Goal: Complete application form

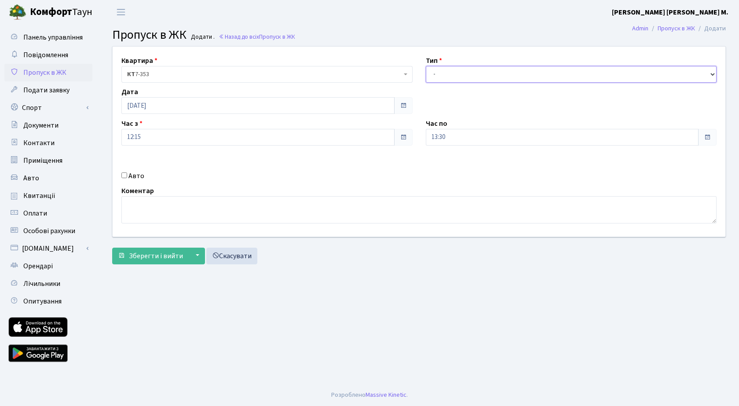
drag, startPoint x: 0, startPoint y: 0, endPoint x: 467, endPoint y: 77, distance: 473.5
click at [467, 77] on select "- Доставка Таксі Гості Сервіс" at bounding box center [571, 74] width 291 height 17
select select "3"
click at [426, 66] on select "- Доставка Таксі Гості Сервіс" at bounding box center [571, 74] width 291 height 17
click at [157, 256] on span "Зберегти і вийти" at bounding box center [156, 256] width 54 height 10
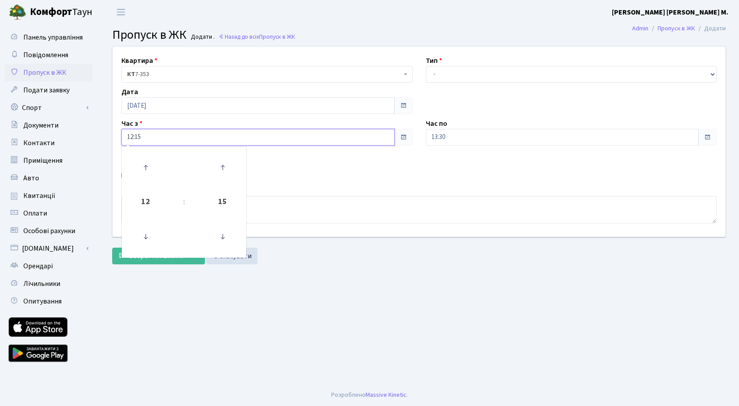
click at [170, 134] on input "12:15" at bounding box center [257, 137] width 273 height 17
click at [149, 164] on icon at bounding box center [146, 168] width 24 height 24
type input "13:15"
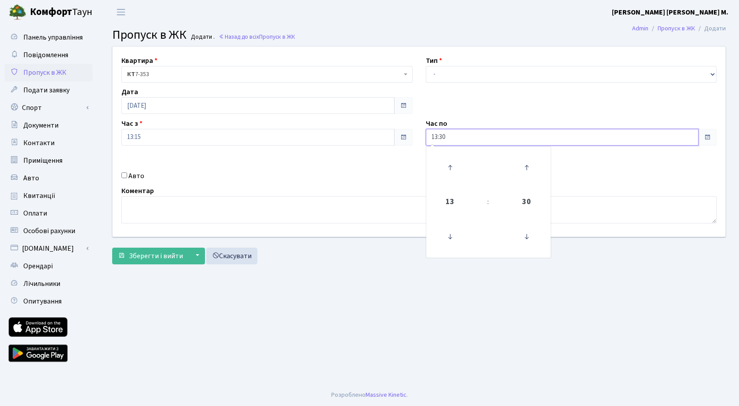
click at [479, 135] on input "13:30" at bounding box center [562, 137] width 273 height 17
click at [446, 163] on icon at bounding box center [450, 168] width 24 height 24
type input "15:30"
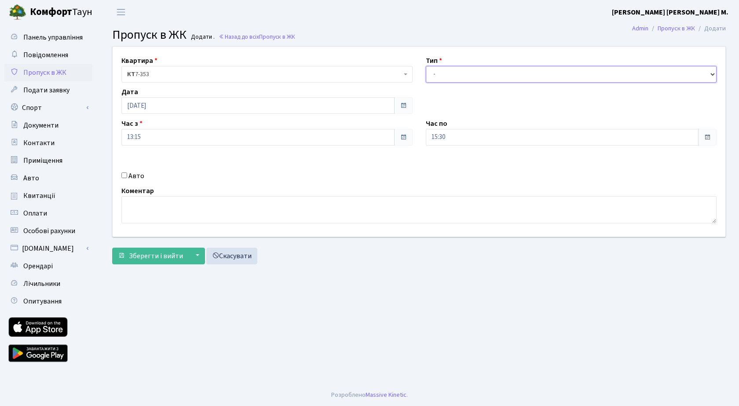
click at [448, 76] on select "- Доставка Таксі Гості Сервіс" at bounding box center [571, 74] width 291 height 17
select select "3"
click at [426, 66] on select "- Доставка Таксі Гості Сервіс" at bounding box center [571, 74] width 291 height 17
click at [148, 255] on span "Зберегти і вийти" at bounding box center [156, 256] width 54 height 10
click at [403, 359] on main "Admin Пропуск в ЖК Додати Пропуск в ЖК Додати . Назад до всіх Пропуск в ЖК Квар…" at bounding box center [419, 204] width 640 height 360
